Goal: Use online tool/utility: Utilize a website feature to perform a specific function

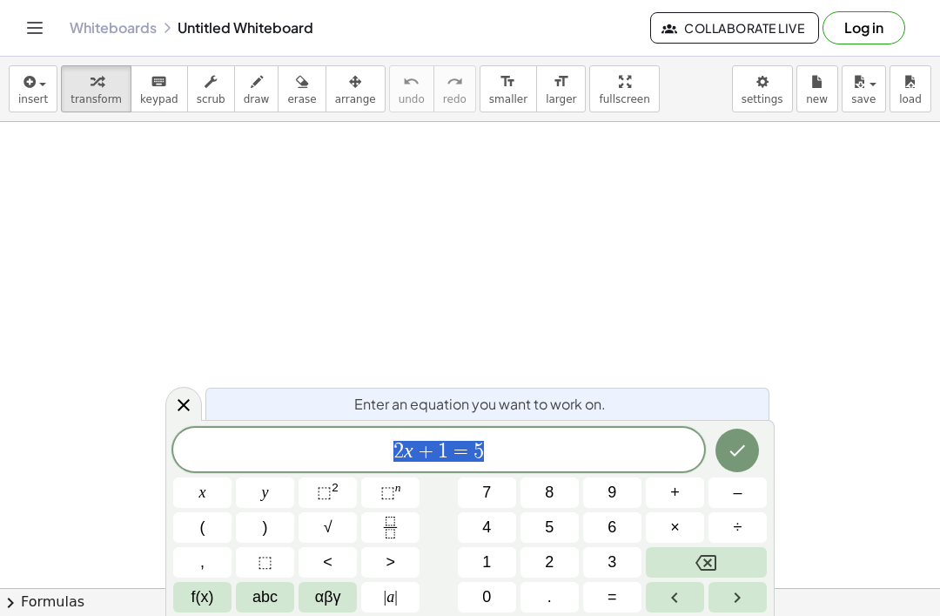
click at [603, 557] on button "3" at bounding box center [612, 562] width 58 height 30
click at [272, 607] on span "abc" at bounding box center [264, 597] width 25 height 24
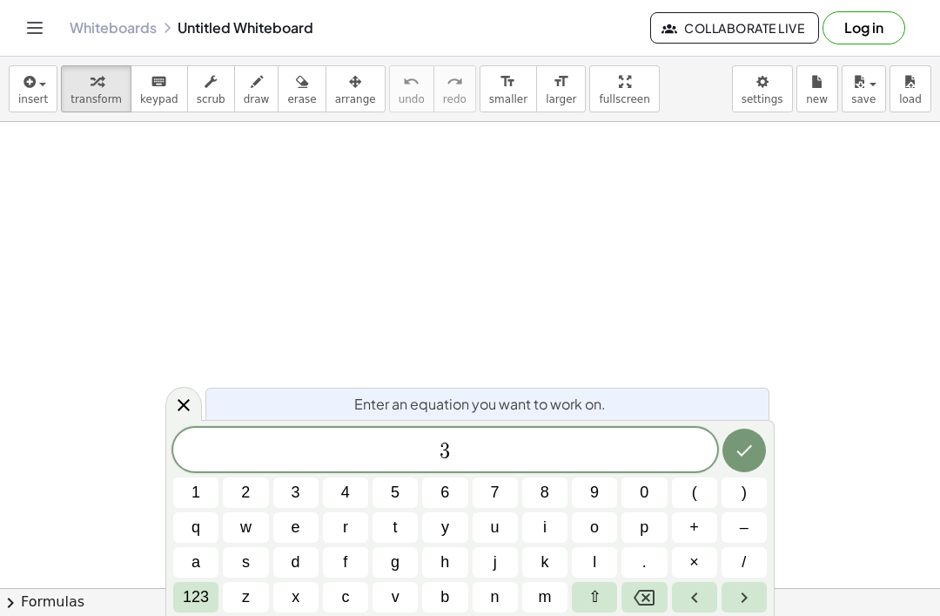
click at [190, 554] on button "a" at bounding box center [195, 562] width 45 height 30
click at [696, 524] on span "+" at bounding box center [695, 527] width 10 height 24
click at [247, 489] on span "2" at bounding box center [245, 493] width 9 height 24
click at [190, 533] on button "q" at bounding box center [195, 527] width 45 height 30
click at [639, 603] on icon "Backspace" at bounding box center [644, 597] width 21 height 16
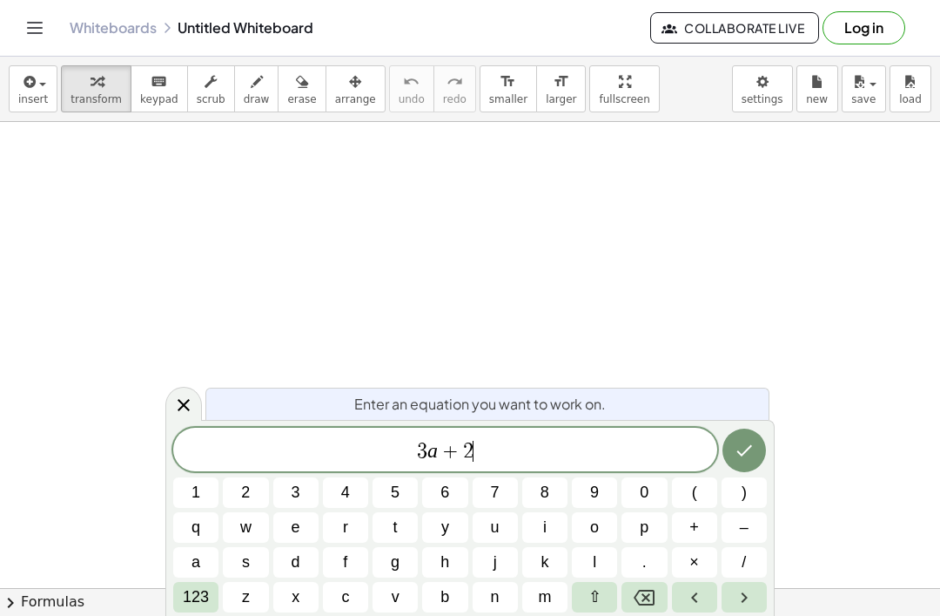
click at [187, 549] on button "a" at bounding box center [195, 562] width 45 height 30
click at [743, 452] on icon "Done" at bounding box center [744, 450] width 21 height 21
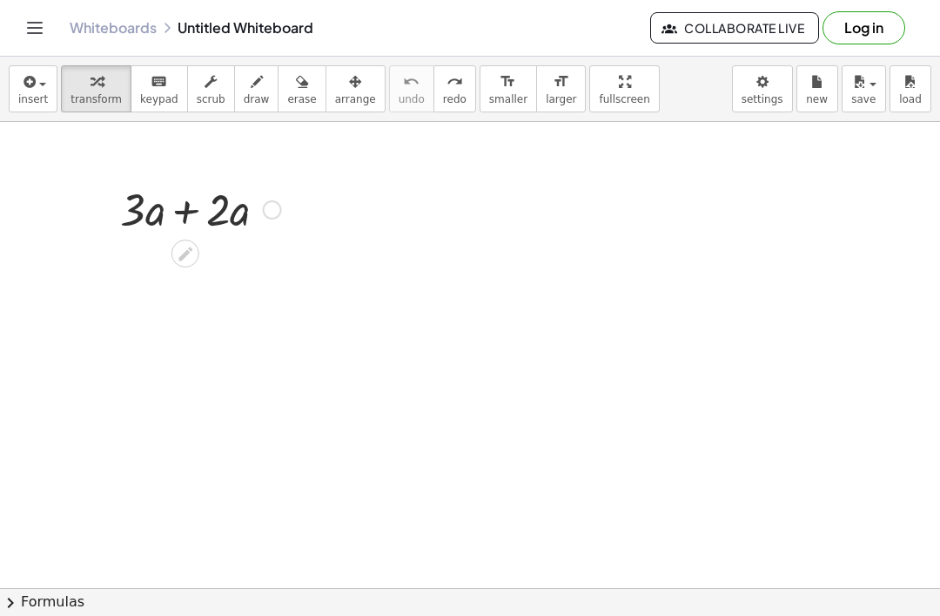
click at [45, 98] on span "insert" at bounding box center [33, 99] width 30 height 12
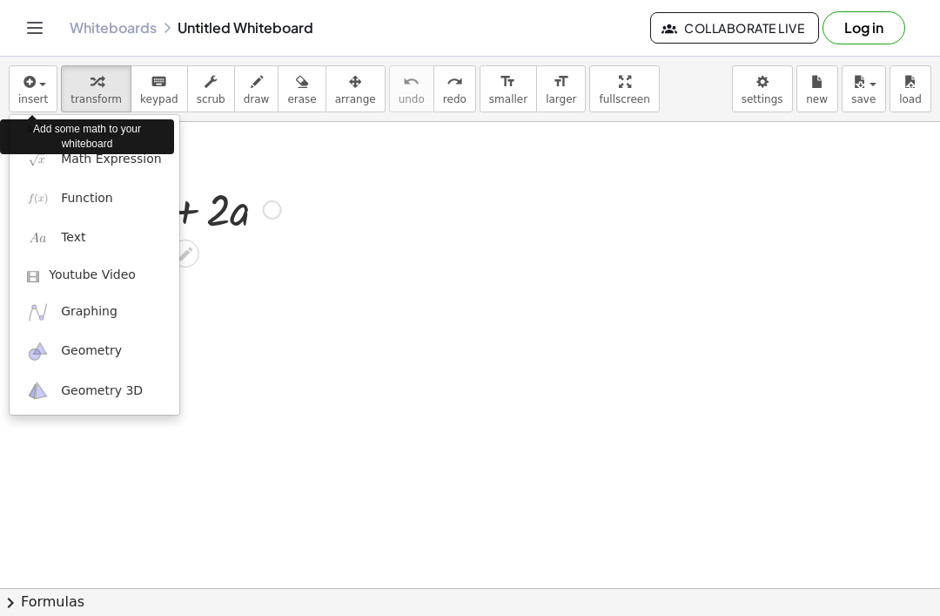
click at [30, 95] on div at bounding box center [470, 308] width 940 height 616
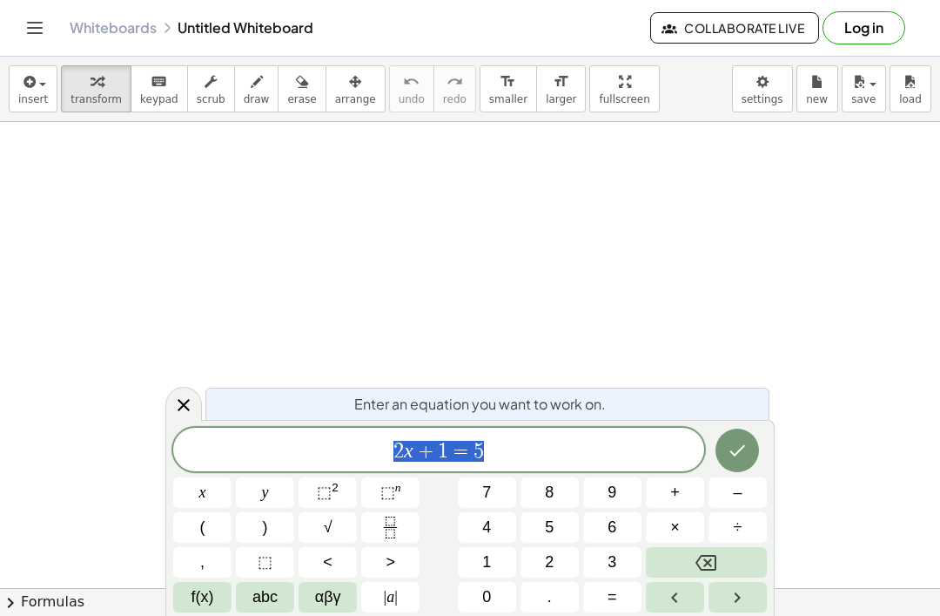
click at [274, 609] on button "abc" at bounding box center [265, 597] width 58 height 30
click at [267, 603] on span "abc" at bounding box center [264, 597] width 25 height 24
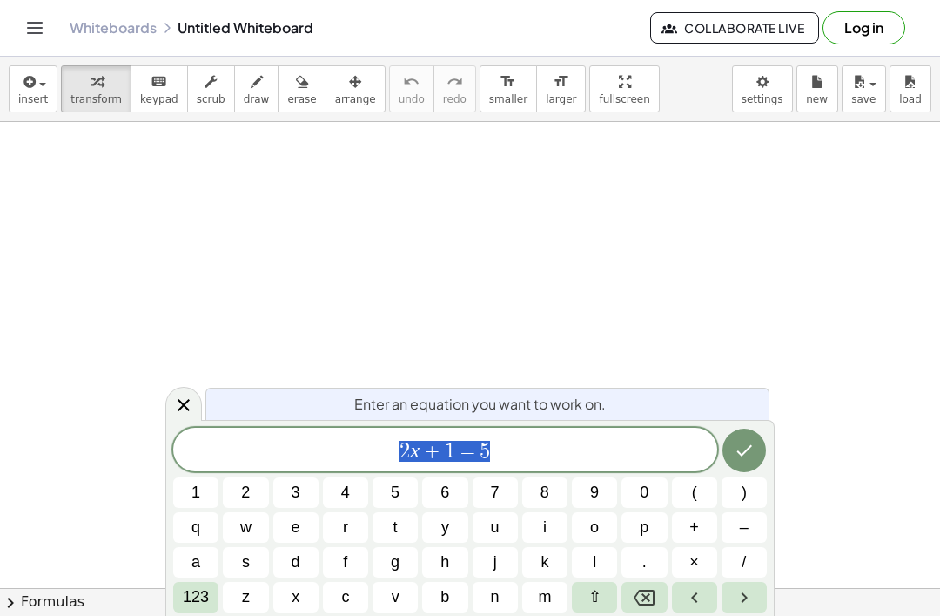
click at [181, 496] on button "1" at bounding box center [195, 492] width 45 height 30
click at [645, 493] on span "0" at bounding box center [644, 493] width 9 height 24
click at [646, 529] on span "p" at bounding box center [644, 527] width 9 height 24
click at [744, 533] on span "–" at bounding box center [744, 527] width 9 height 24
click at [341, 495] on span "4" at bounding box center [345, 493] width 9 height 24
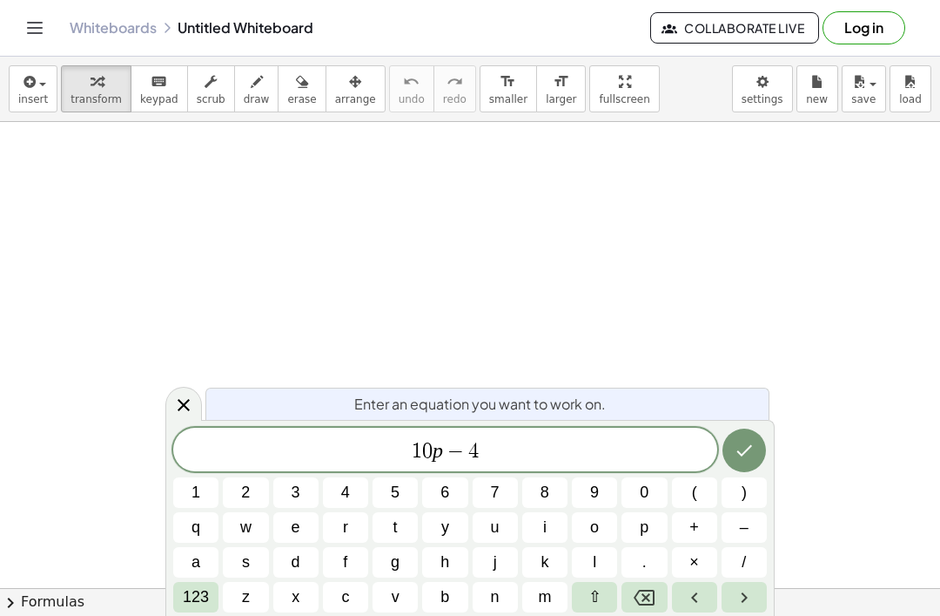
click at [693, 534] on span "+" at bounding box center [695, 527] width 10 height 24
click at [241, 495] on span "2" at bounding box center [245, 493] width 9 height 24
click at [635, 527] on button "p" at bounding box center [644, 527] width 45 height 30
click at [690, 527] on span "+" at bounding box center [695, 527] width 10 height 24
click at [445, 489] on span "6" at bounding box center [445, 493] width 9 height 24
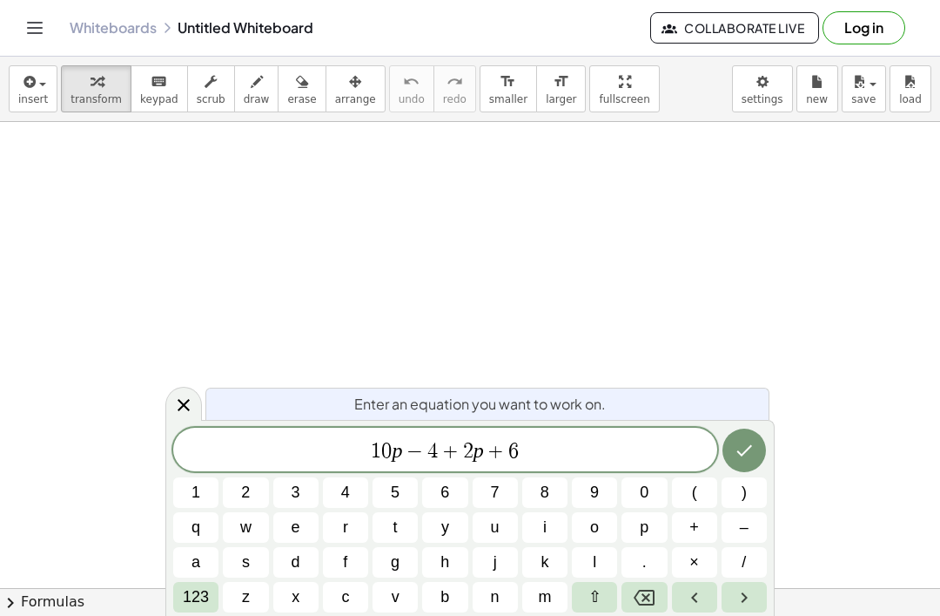
click at [735, 451] on icon "Done" at bounding box center [744, 450] width 21 height 21
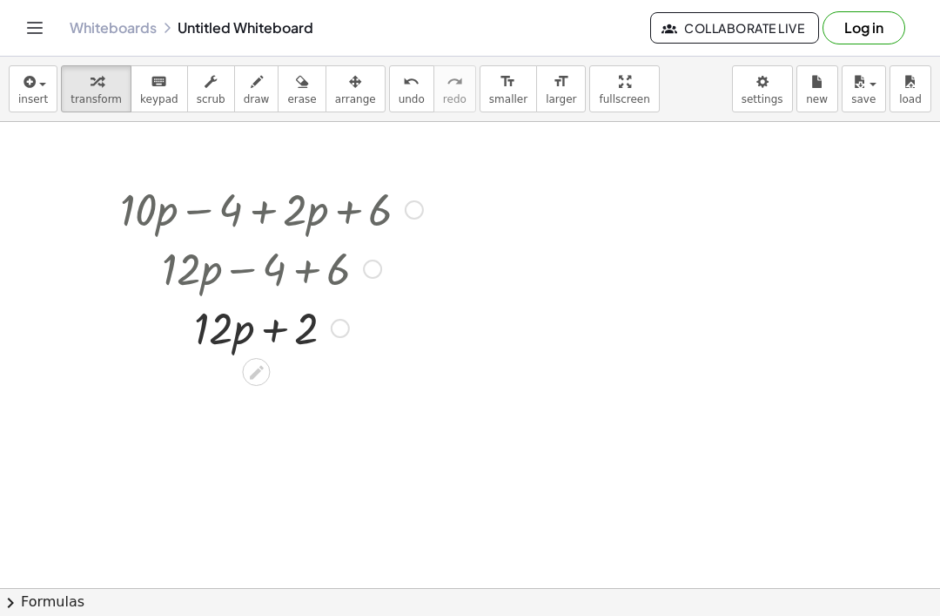
click at [10, 96] on button "insert" at bounding box center [33, 88] width 49 height 47
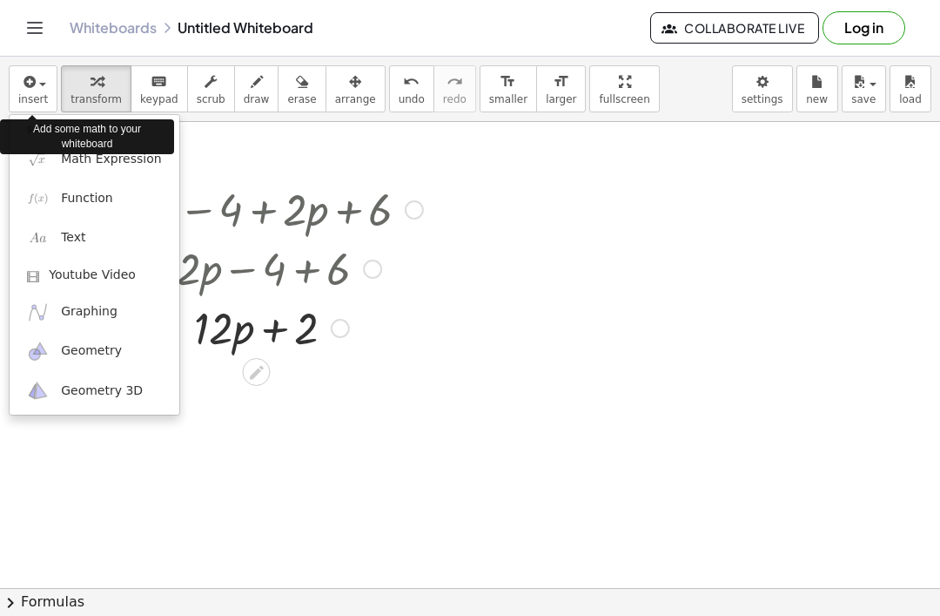
click at [147, 171] on link "Math Expression" at bounding box center [95, 158] width 170 height 39
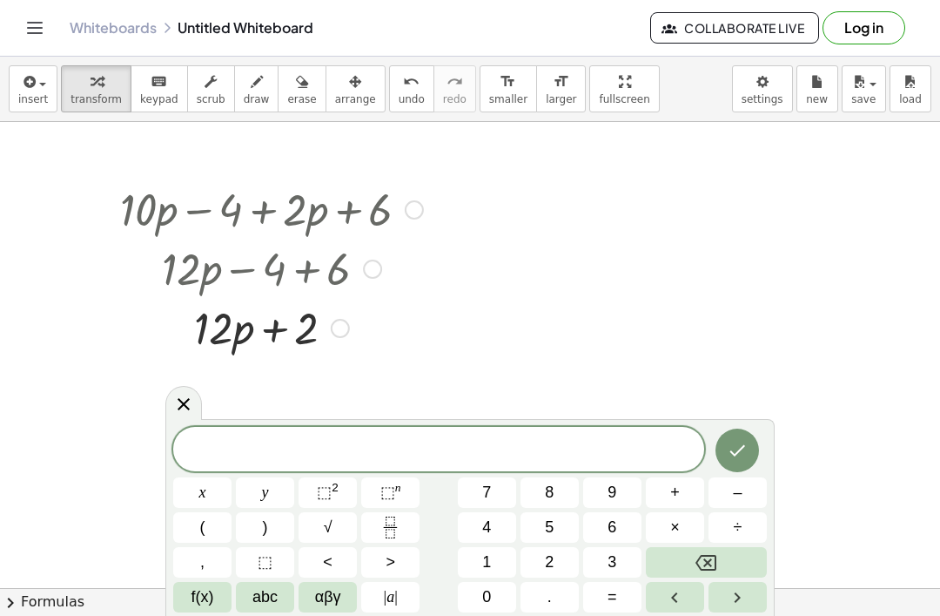
click at [434, 449] on span at bounding box center [438, 450] width 531 height 26
click at [272, 602] on span "abc" at bounding box center [264, 597] width 25 height 24
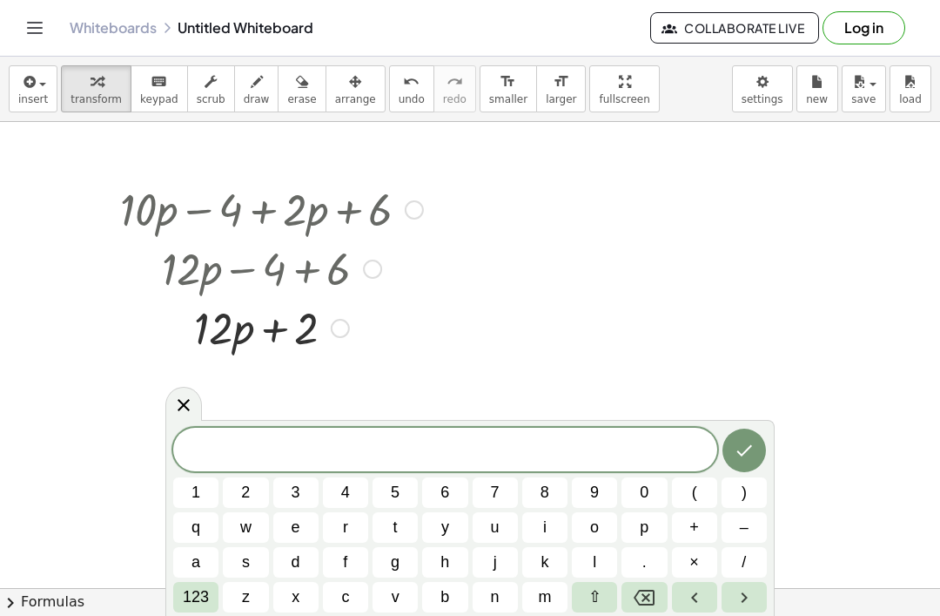
click at [549, 486] on button "8" at bounding box center [544, 492] width 45 height 30
click at [541, 560] on span "k" at bounding box center [545, 562] width 8 height 24
click at [741, 533] on span "–" at bounding box center [744, 527] width 9 height 24
click at [683, 485] on button "(" at bounding box center [694, 492] width 45 height 30
click at [285, 488] on button "3" at bounding box center [295, 492] width 45 height 30
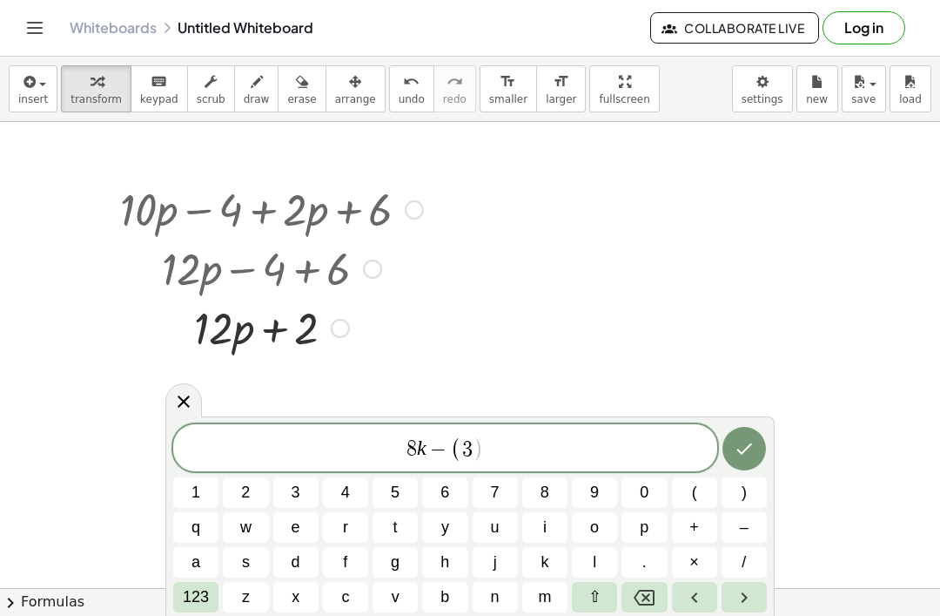
click at [555, 557] on button "k" at bounding box center [544, 562] width 45 height 30
click at [692, 525] on span "+" at bounding box center [695, 527] width 10 height 24
click at [250, 492] on span "2" at bounding box center [245, 493] width 9 height 24
click at [745, 495] on span ")" at bounding box center [744, 493] width 5 height 24
click at [749, 441] on icon "Done" at bounding box center [744, 448] width 21 height 21
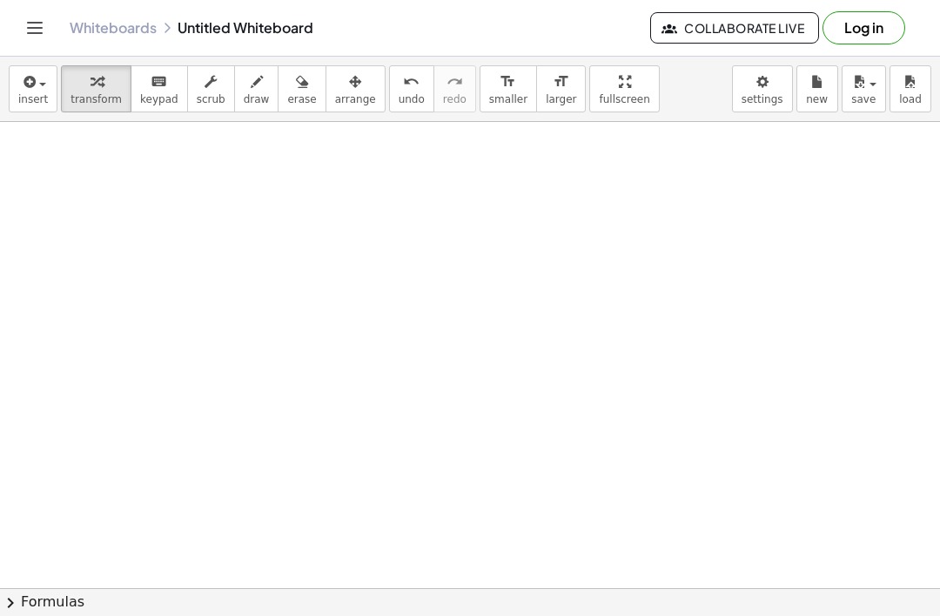
scroll to position [296, 0]
click at [26, 98] on span "insert" at bounding box center [33, 99] width 30 height 12
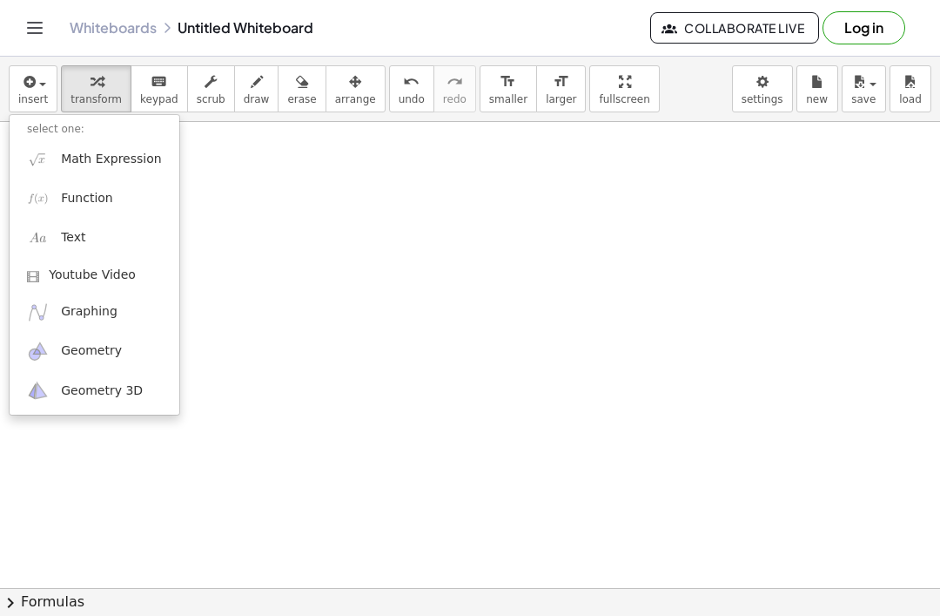
click at [79, 166] on span "Math Expression" at bounding box center [111, 159] width 100 height 17
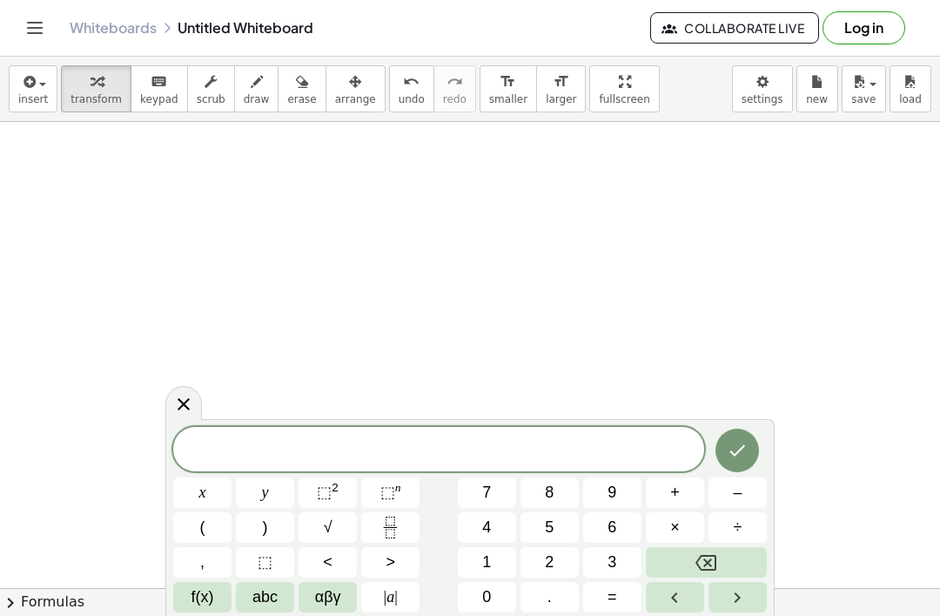
click at [209, 602] on span "f(x)" at bounding box center [203, 597] width 23 height 24
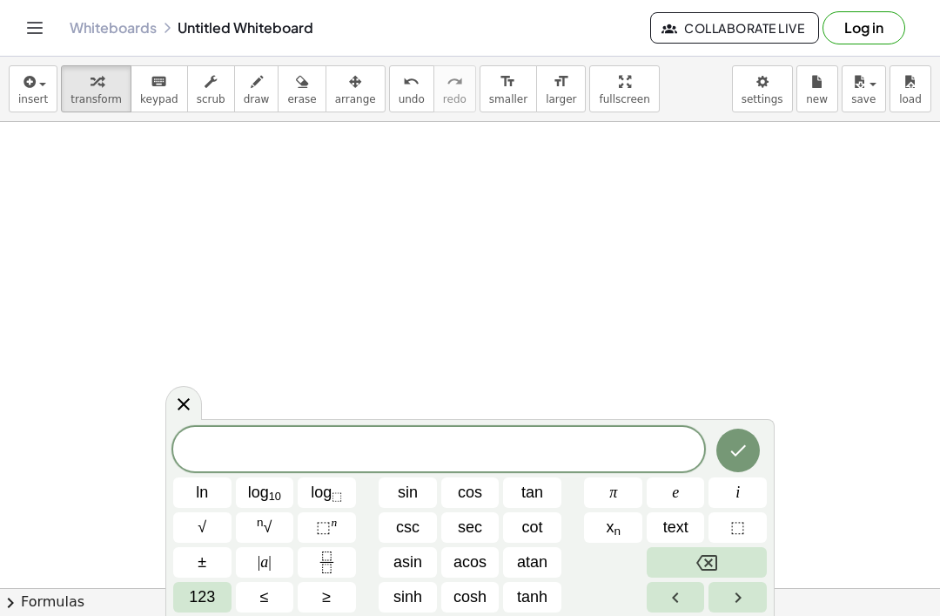
click at [212, 600] on span "123" at bounding box center [202, 597] width 26 height 24
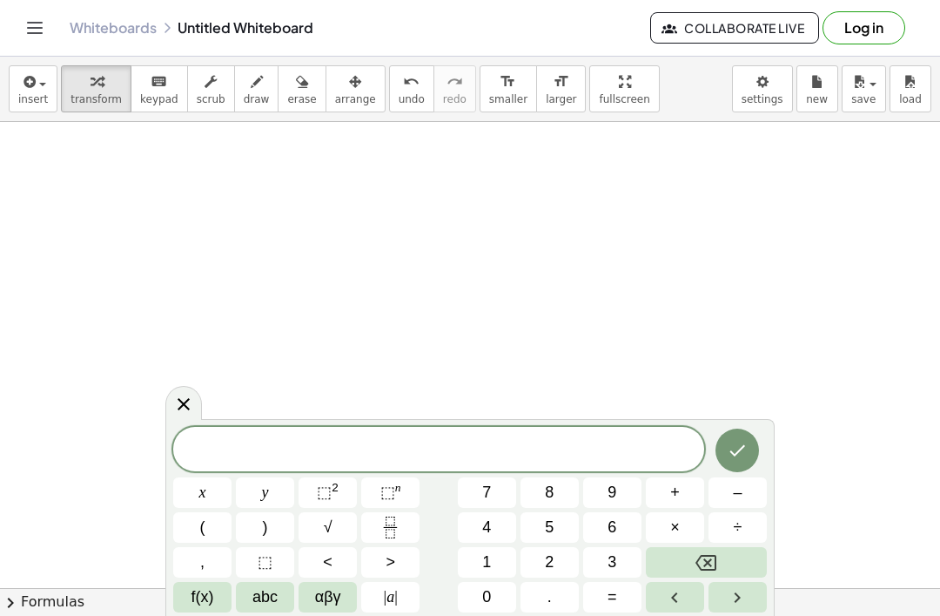
click at [272, 597] on span "abc" at bounding box center [264, 597] width 25 height 24
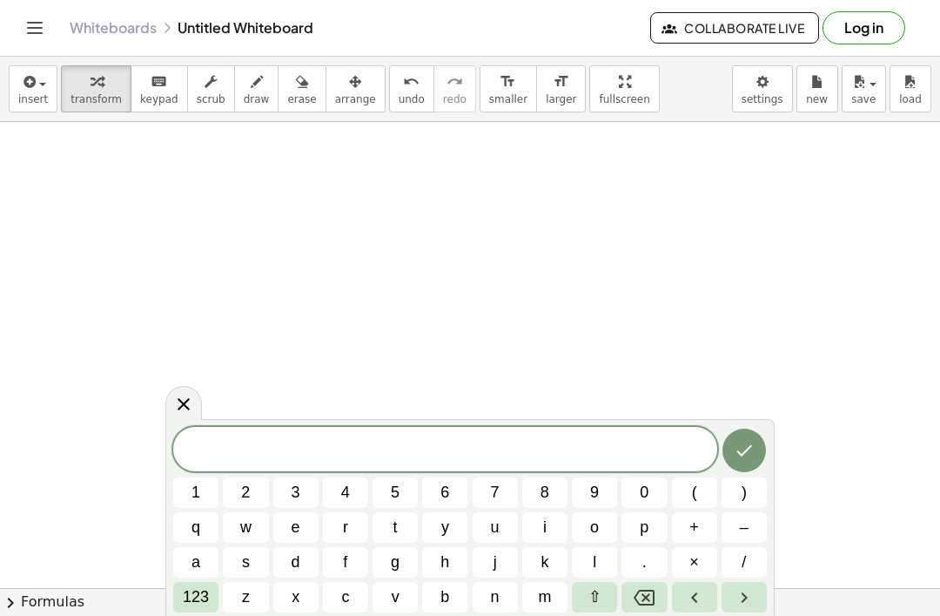
click at [302, 497] on button "3" at bounding box center [295, 492] width 45 height 30
click at [392, 521] on button "t" at bounding box center [395, 527] width 45 height 30
click at [697, 527] on span "+" at bounding box center [695, 527] width 10 height 24
click at [249, 488] on span "2" at bounding box center [245, 493] width 9 height 24
click at [201, 609] on button "123" at bounding box center [195, 597] width 45 height 30
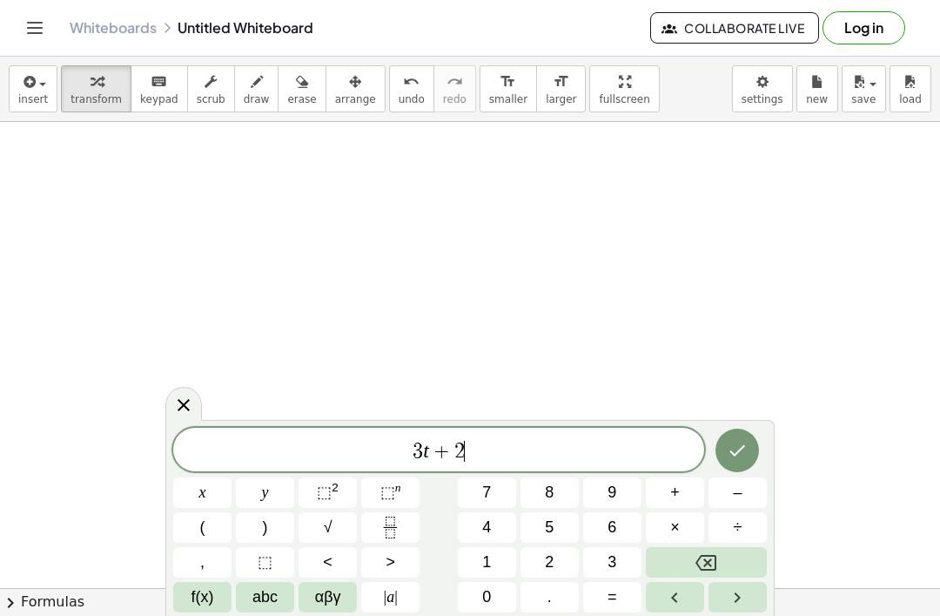
click at [617, 600] on span "=" at bounding box center [613, 597] width 10 height 24
click at [547, 490] on span "8" at bounding box center [549, 493] width 9 height 24
click at [741, 449] on icon "Done" at bounding box center [738, 450] width 16 height 11
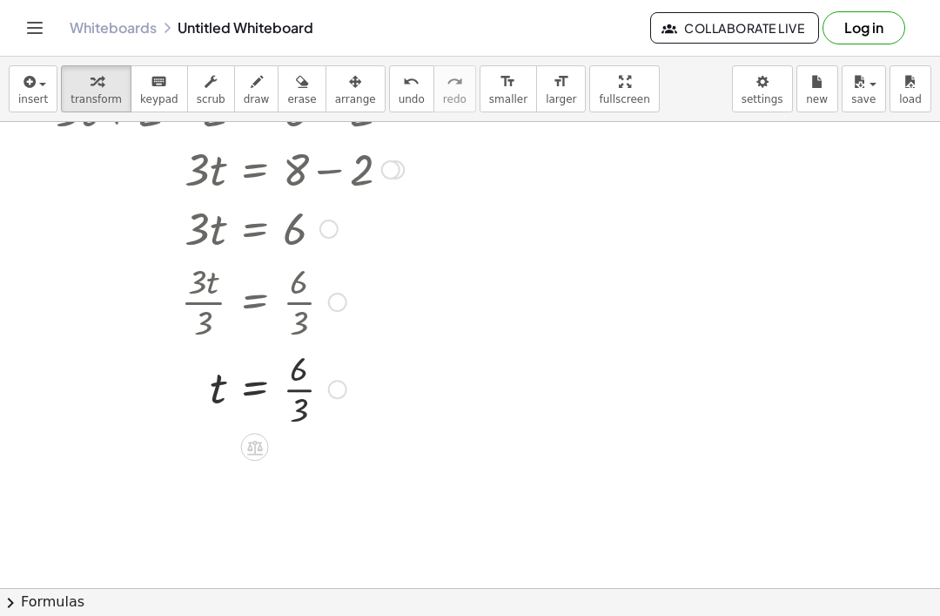
scroll to position [453, 0]
